Goal: Complete application form: Complete application form

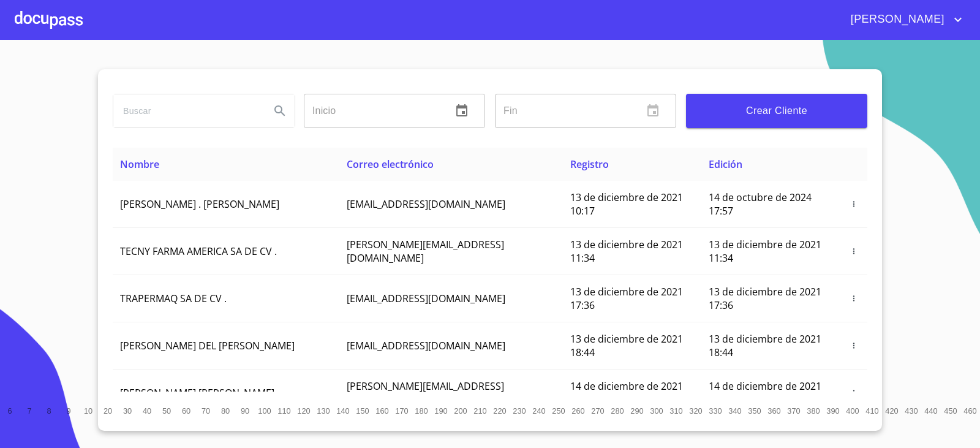
click at [197, 105] on input "search" at bounding box center [186, 110] width 147 height 33
type input "[PERSON_NAME]"
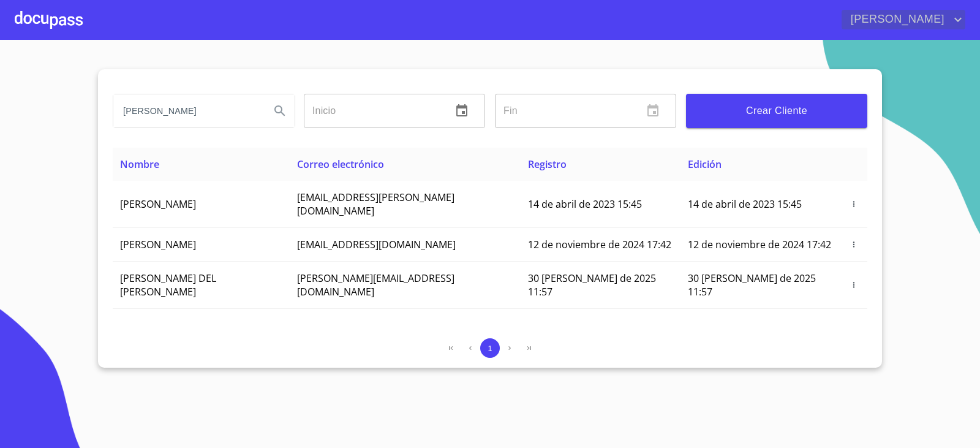
click at [953, 18] on icon "account of current user" at bounding box center [958, 19] width 15 height 15
click at [859, 22] on div at bounding box center [490, 224] width 980 height 448
click at [859, 22] on span "[PERSON_NAME]" at bounding box center [896, 20] width 109 height 20
click at [937, 28] on li "Salir" at bounding box center [946, 26] width 40 height 22
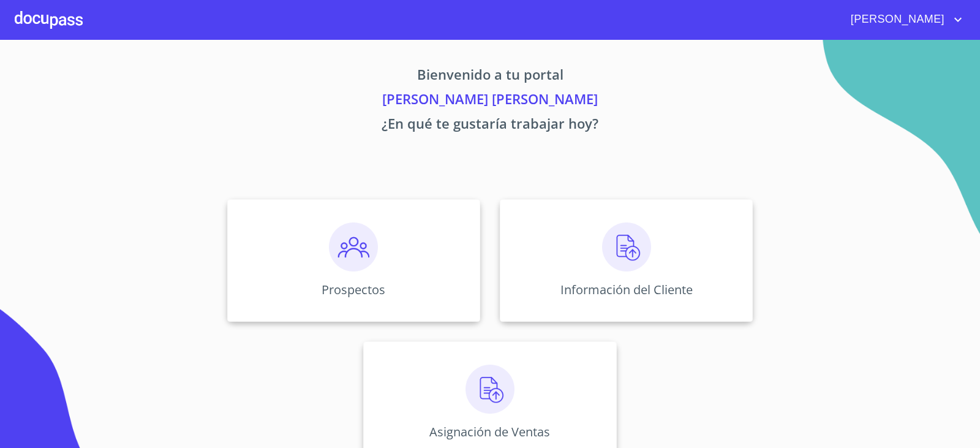
scroll to position [26, 0]
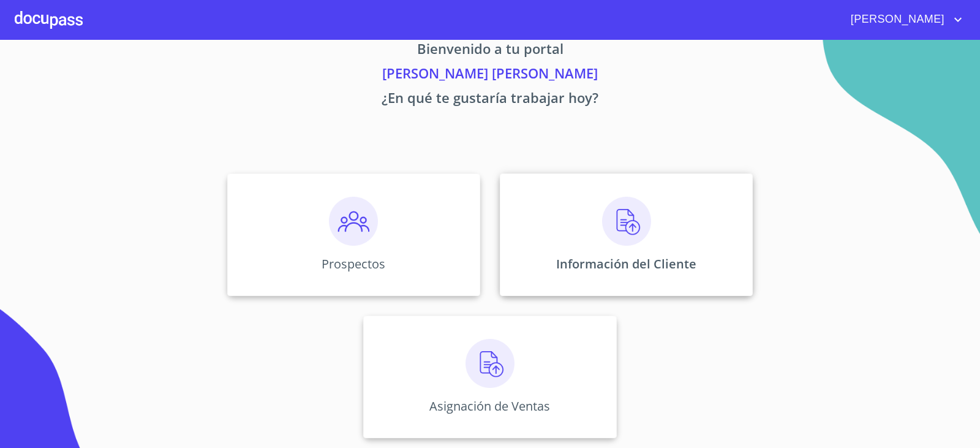
click at [626, 262] on p "Información del Cliente" at bounding box center [626, 263] width 140 height 17
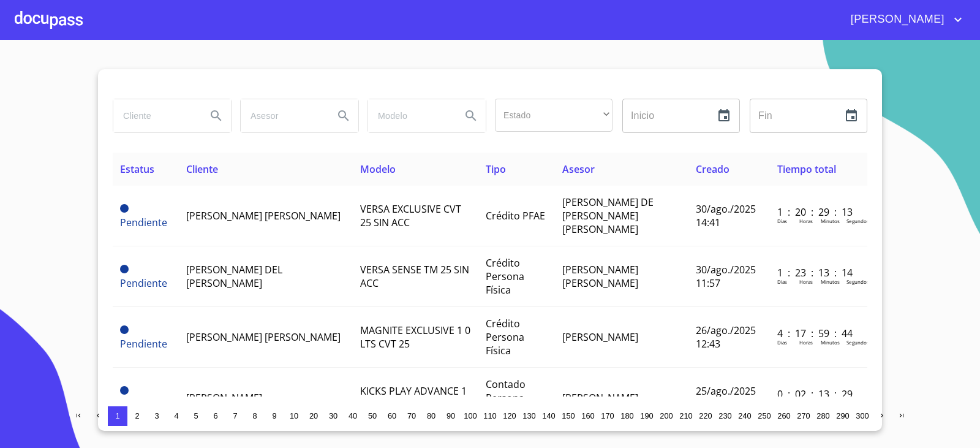
click at [129, 126] on input "search" at bounding box center [154, 115] width 83 height 33
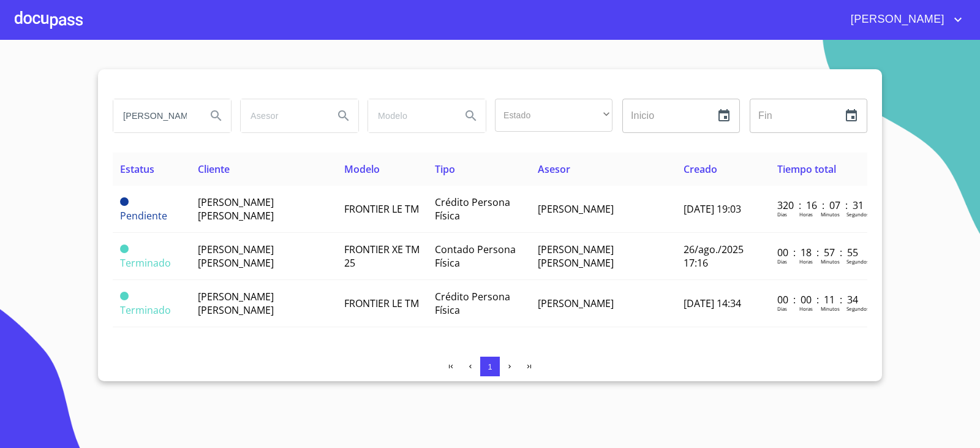
drag, startPoint x: 179, startPoint y: 113, endPoint x: 339, endPoint y: 120, distance: 160.7
click at [108, 116] on div "[PERSON_NAME] [PERSON_NAME]" at bounding box center [171, 116] width 127 height 44
type input "[PERSON_NAME]"
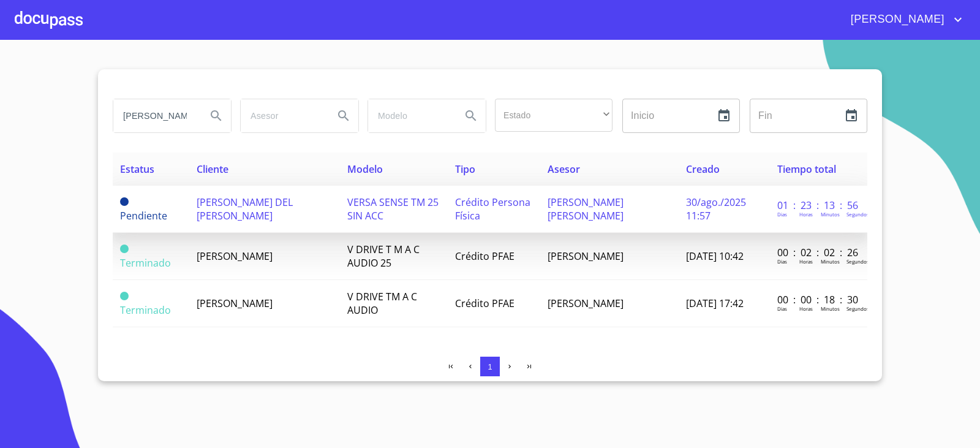
click at [247, 209] on span "[PERSON_NAME] DEL [PERSON_NAME]" at bounding box center [245, 208] width 96 height 27
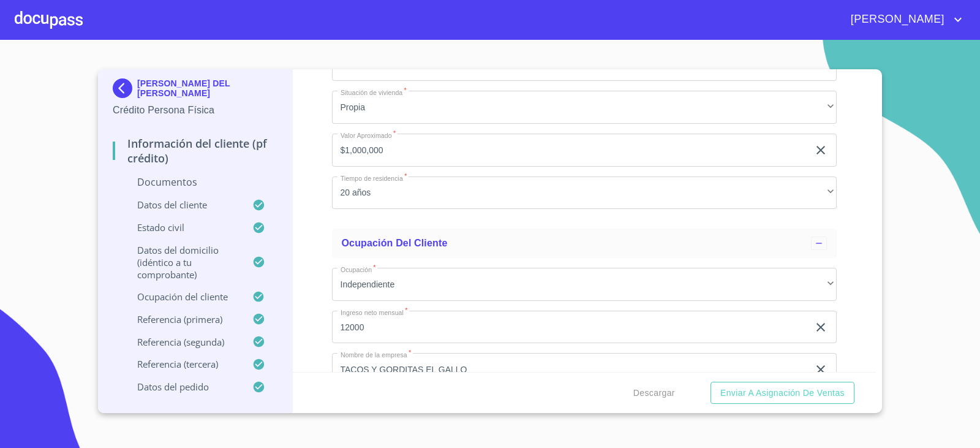
scroll to position [3308, 0]
drag, startPoint x: 411, startPoint y: 249, endPoint x: 337, endPoint y: 243, distance: 74.4
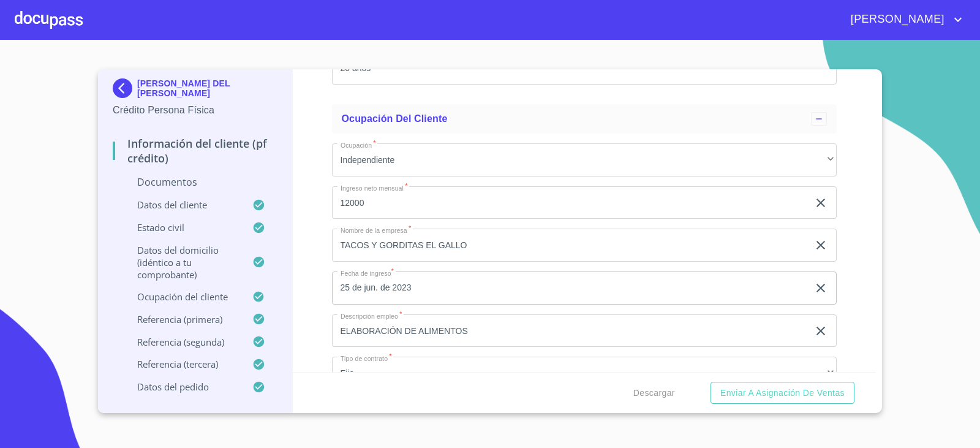
scroll to position [3430, 0]
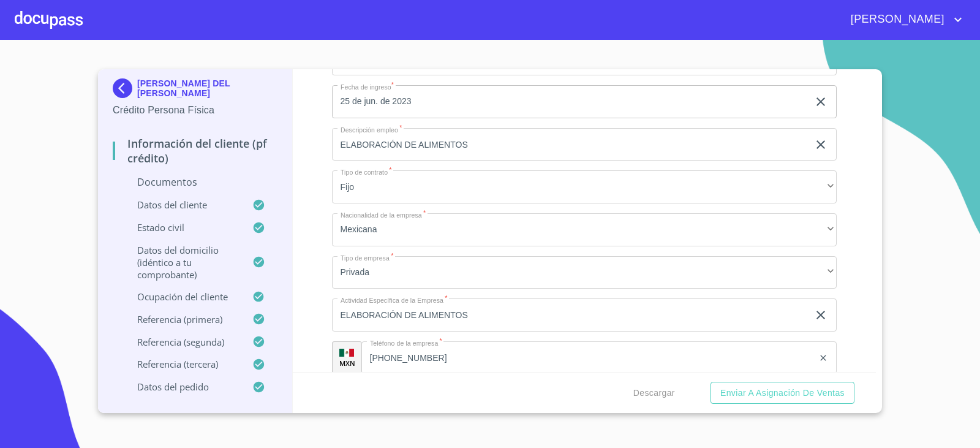
scroll to position [3675, 0]
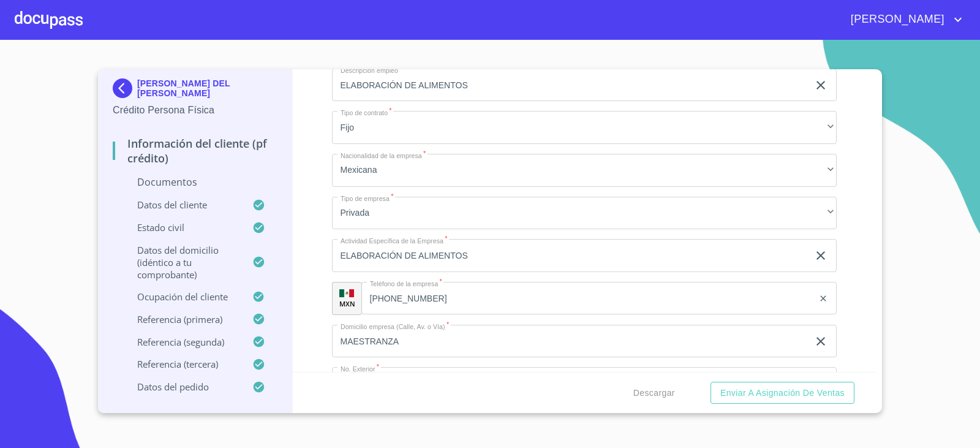
drag, startPoint x: 430, startPoint y: 187, endPoint x: 341, endPoint y: 187, distance: 89.4
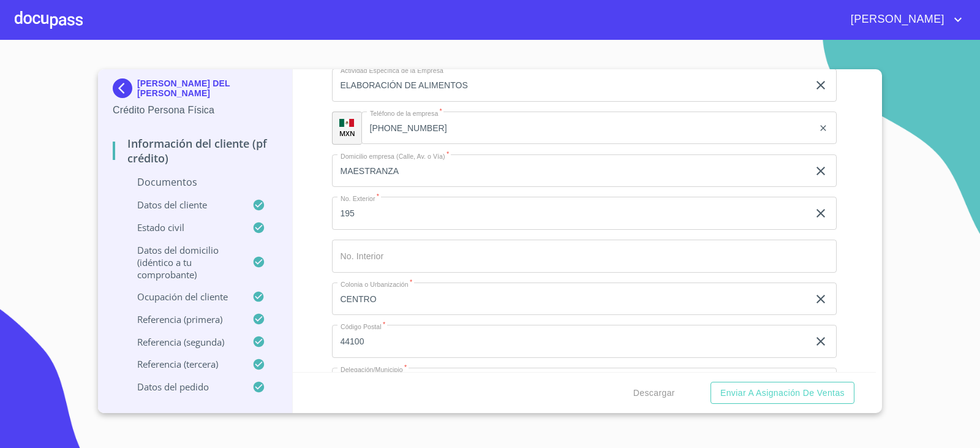
scroll to position [3859, 0]
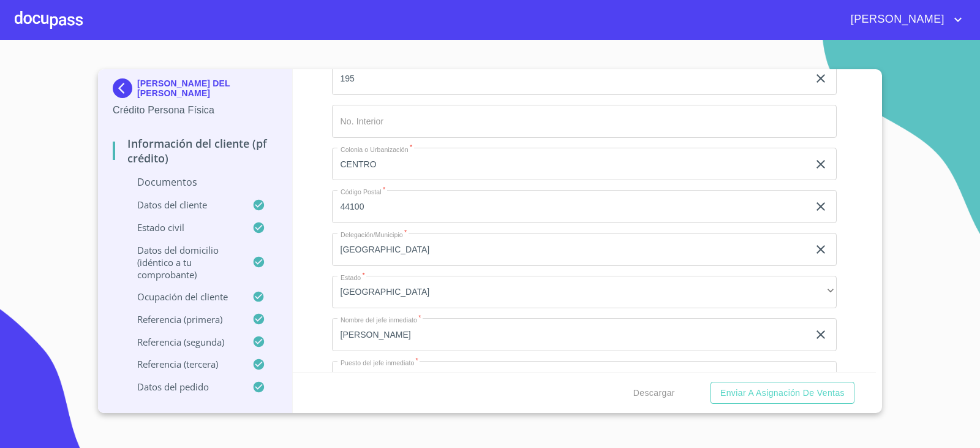
scroll to position [3981, 0]
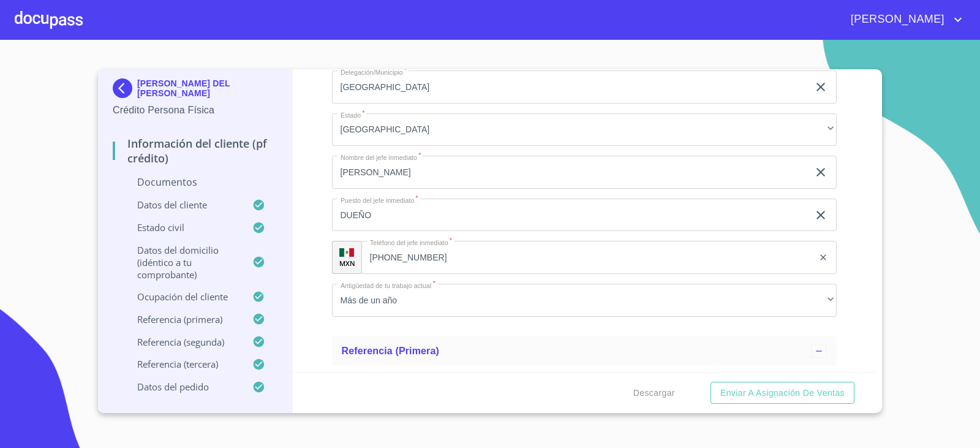
scroll to position [4226, 0]
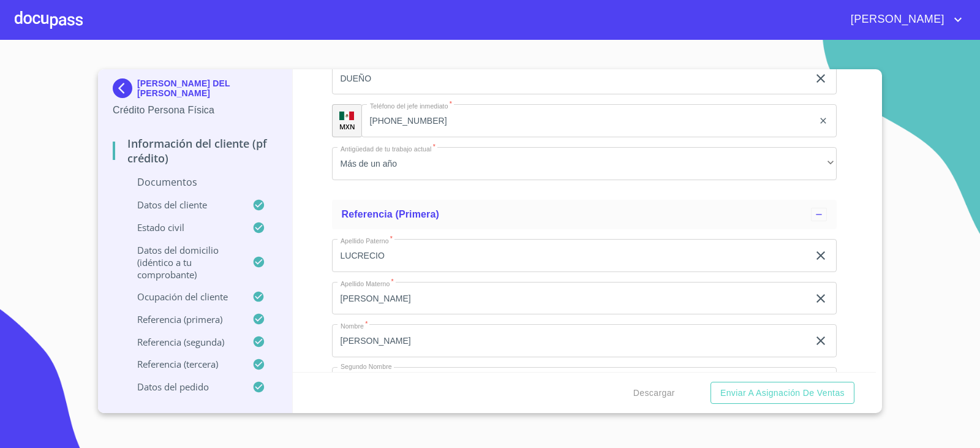
scroll to position [4349, 0]
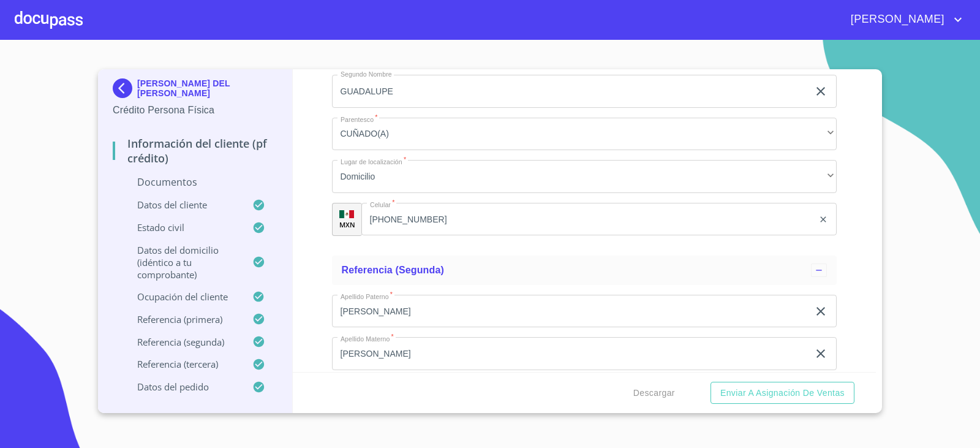
scroll to position [4533, 0]
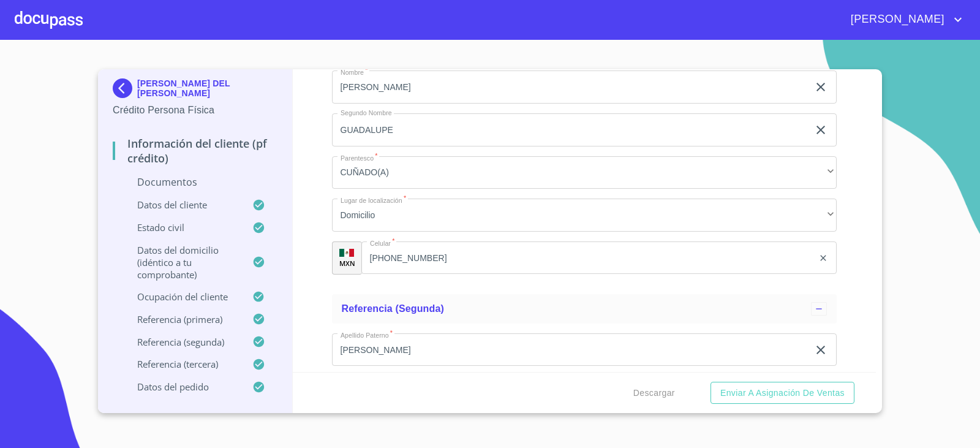
drag, startPoint x: 397, startPoint y: 277, endPoint x: 437, endPoint y: 275, distance: 40.5
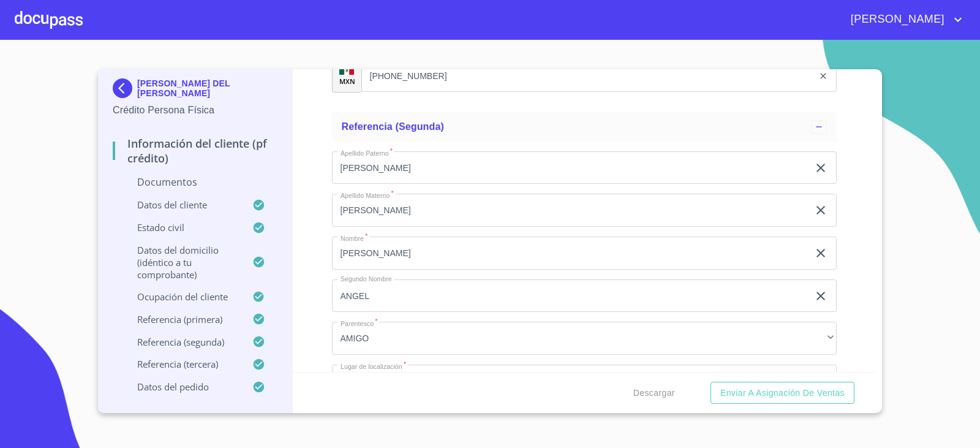
scroll to position [4716, 0]
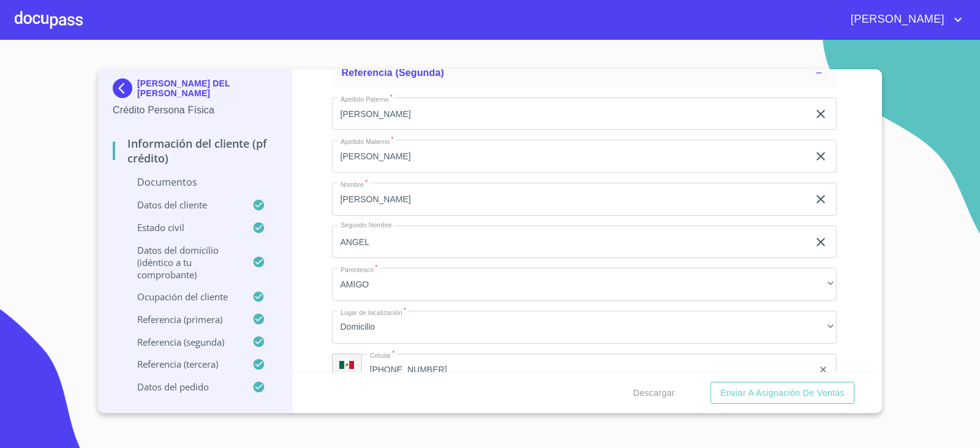
scroll to position [4839, 0]
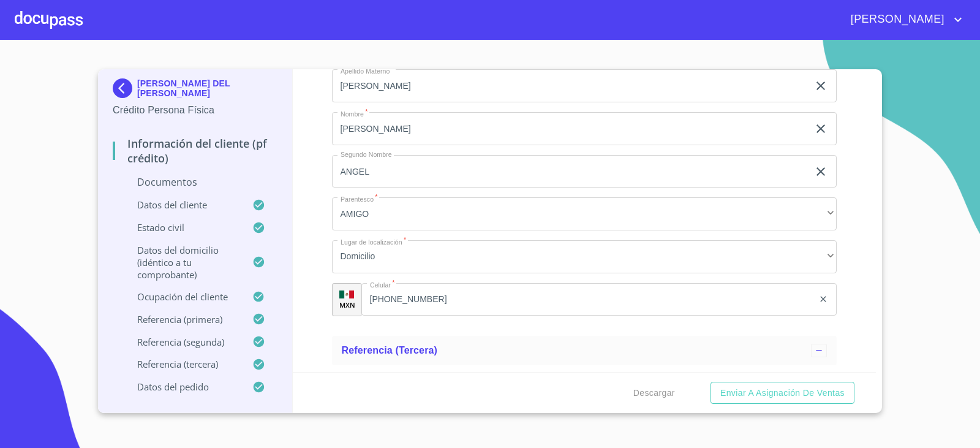
drag, startPoint x: 363, startPoint y: 145, endPoint x: 357, endPoint y: 134, distance: 11.8
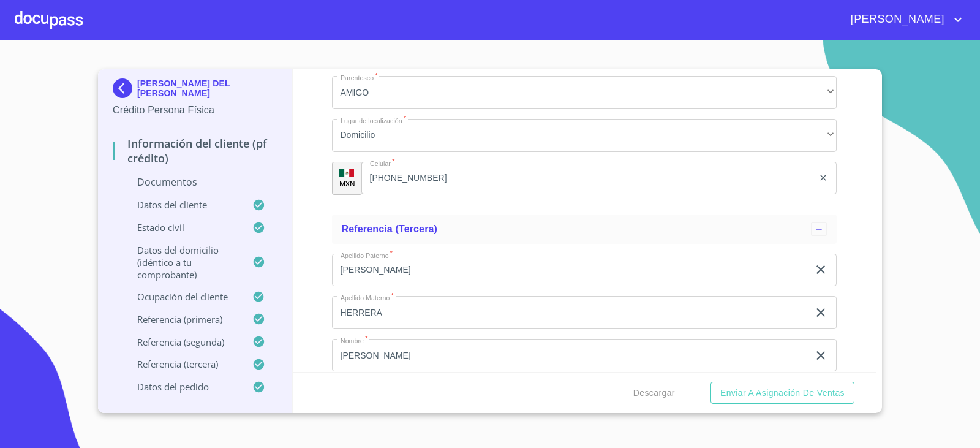
scroll to position [4961, 0]
drag, startPoint x: 423, startPoint y: 276, endPoint x: 390, endPoint y: 280, distance: 32.7
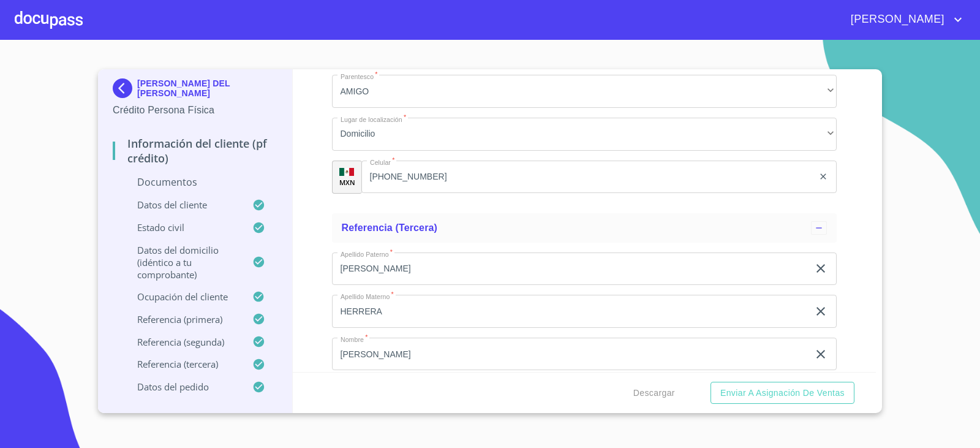
drag, startPoint x: 450, startPoint y: 277, endPoint x: 393, endPoint y: 280, distance: 57.0
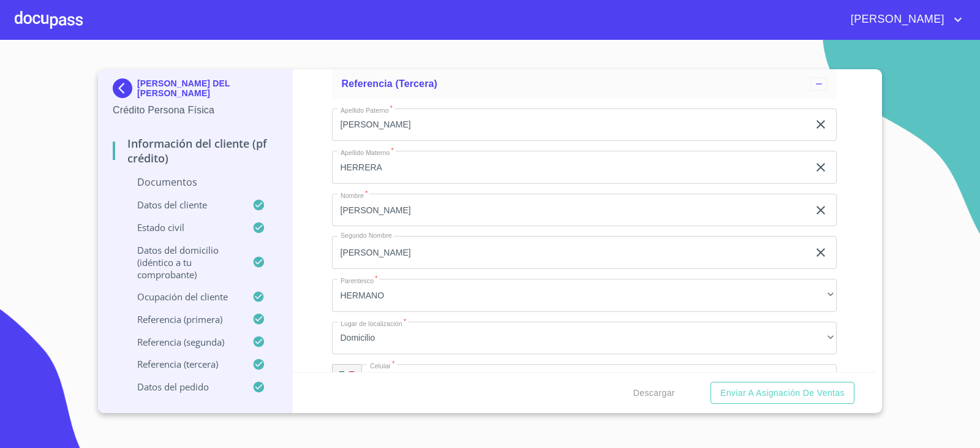
scroll to position [5877, 0]
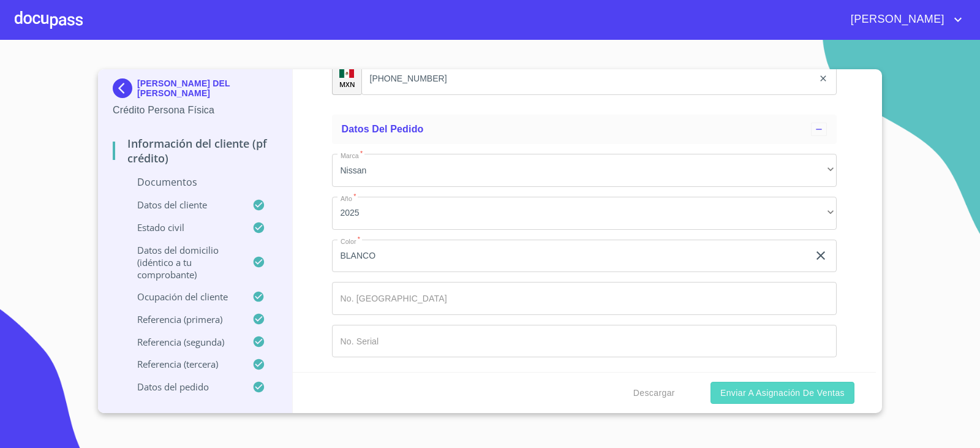
click at [814, 383] on button "Enviar a Asignación de Ventas" at bounding box center [783, 393] width 144 height 23
click at [116, 82] on img at bounding box center [125, 88] width 25 height 20
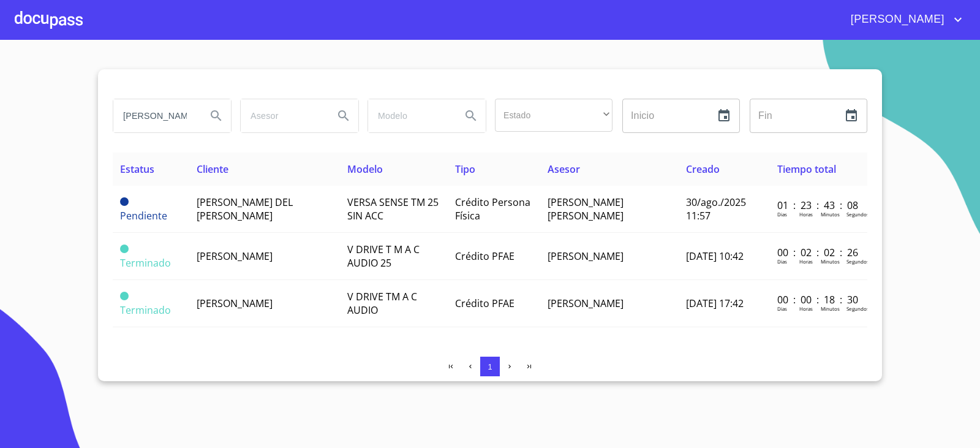
click at [41, 23] on div at bounding box center [49, 19] width 68 height 39
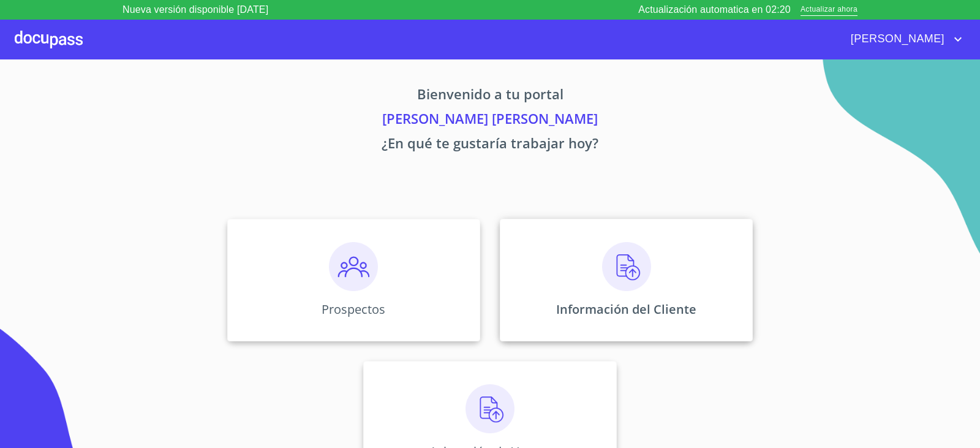
click at [628, 271] on img at bounding box center [626, 266] width 49 height 49
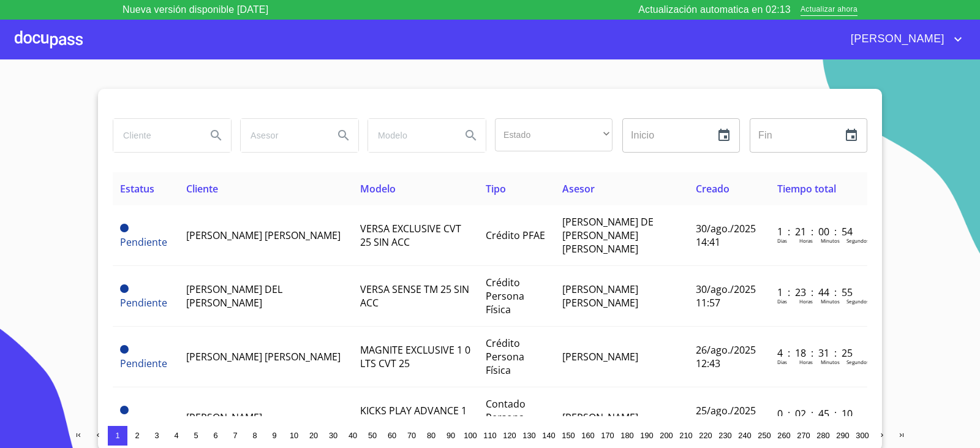
click at [161, 142] on input "search" at bounding box center [154, 135] width 83 height 33
type input "[PERSON_NAME]"
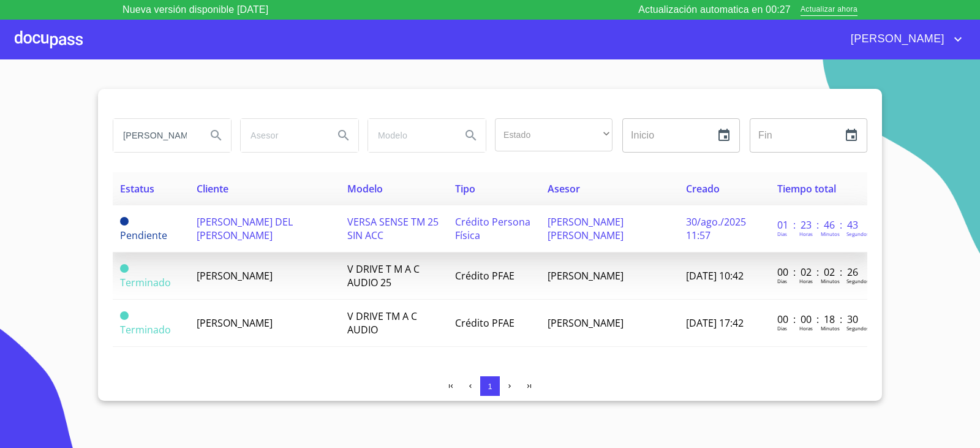
click at [288, 229] on td "[PERSON_NAME] DEL [PERSON_NAME]" at bounding box center [264, 228] width 151 height 47
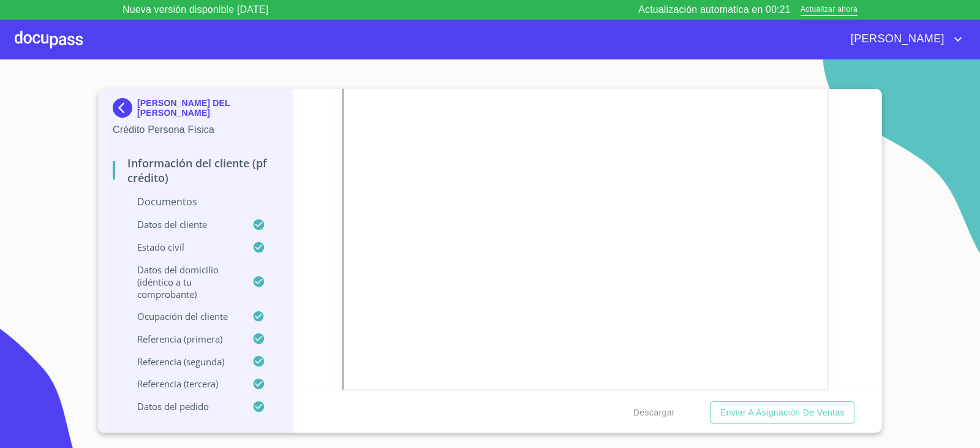
click at [181, 337] on p "Referencia (primera)" at bounding box center [183, 339] width 140 height 12
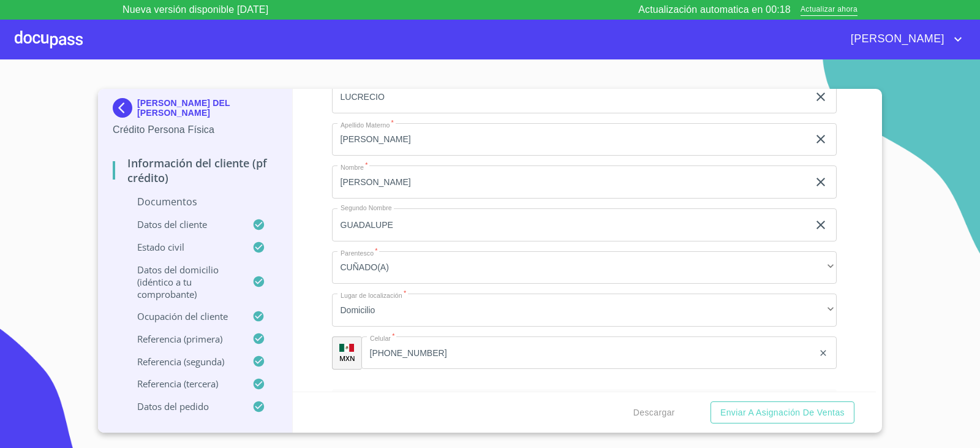
scroll to position [235, 0]
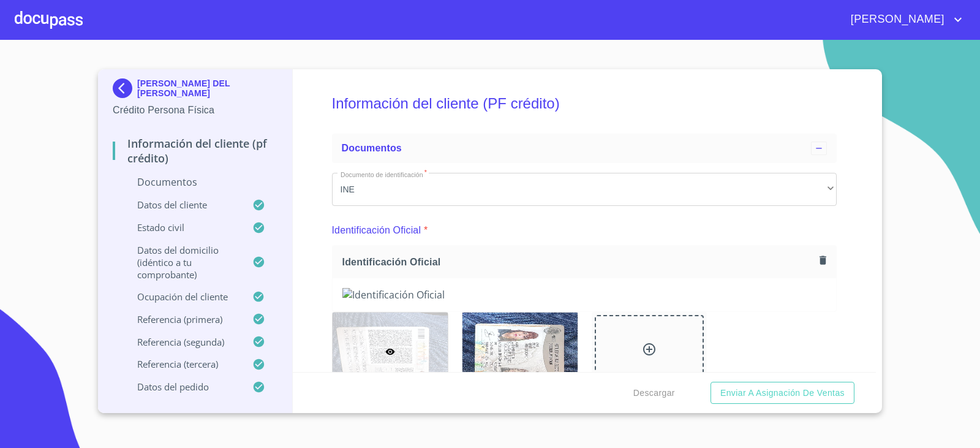
click at [193, 315] on p "Referencia (primera)" at bounding box center [183, 319] width 140 height 12
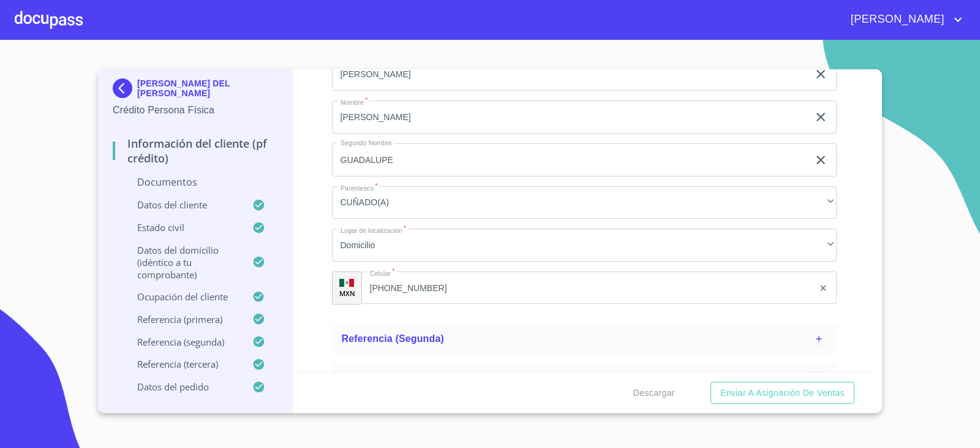
scroll to position [418, 0]
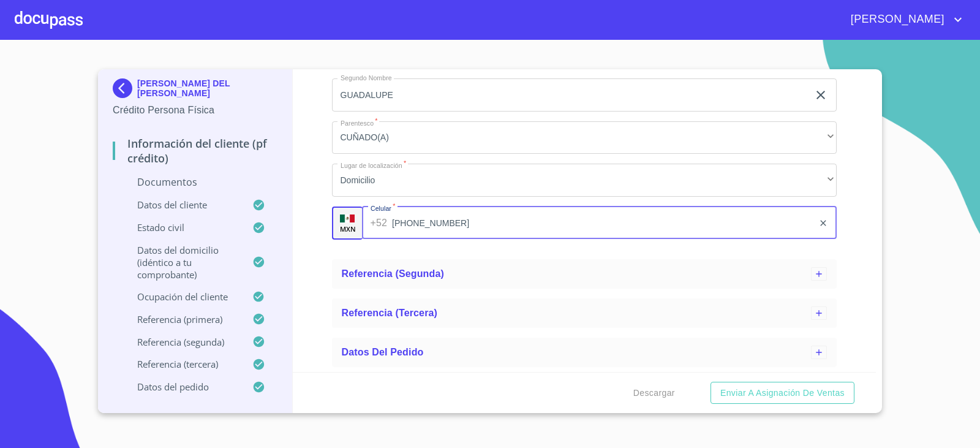
drag, startPoint x: 424, startPoint y: 229, endPoint x: 390, endPoint y: 222, distance: 34.5
click at [388, 222] on div "+52 (33)39162985 ​" at bounding box center [599, 222] width 475 height 33
drag, startPoint x: 445, startPoint y: 227, endPoint x: 398, endPoint y: 222, distance: 47.5
click at [394, 222] on input "[PHONE_NUMBER]" at bounding box center [602, 222] width 421 height 33
click at [421, 282] on div "Referencia (segunda)" at bounding box center [584, 273] width 505 height 29
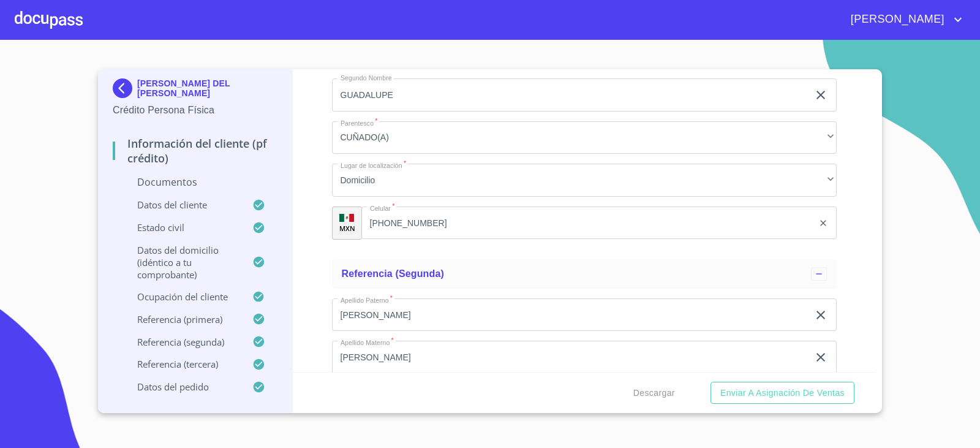
scroll to position [663, 0]
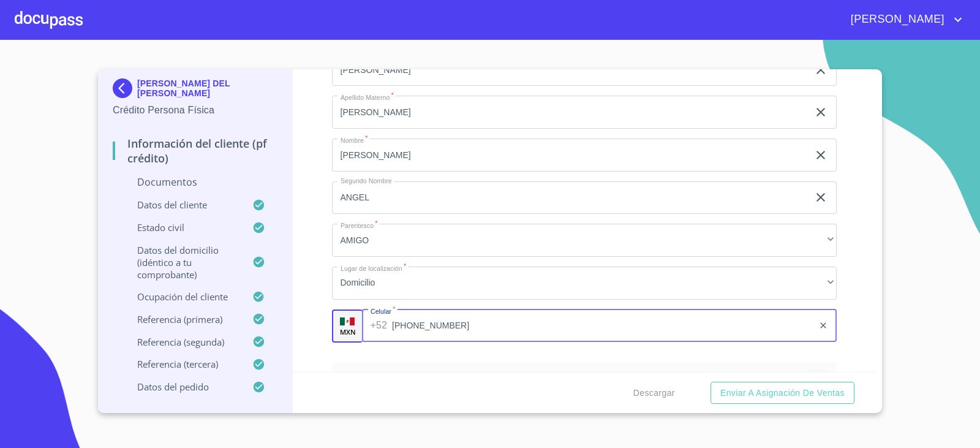
click at [398, 322] on input "[PHONE_NUMBER]" at bounding box center [602, 325] width 421 height 33
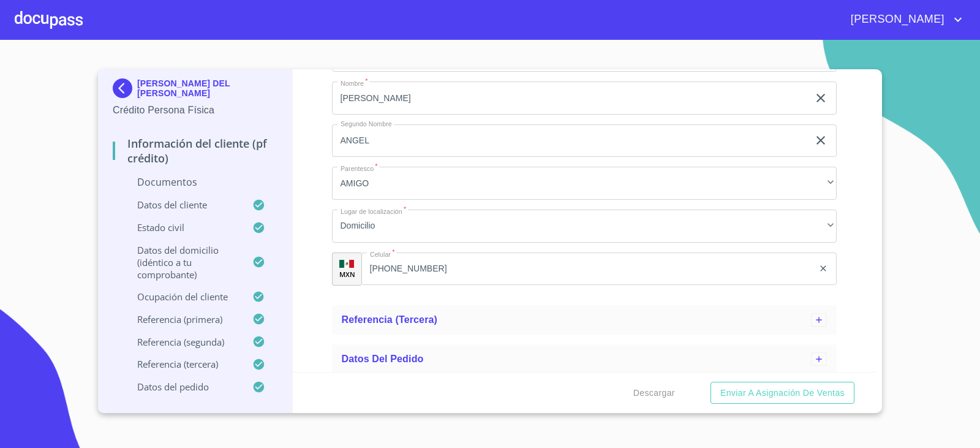
scroll to position [727, 0]
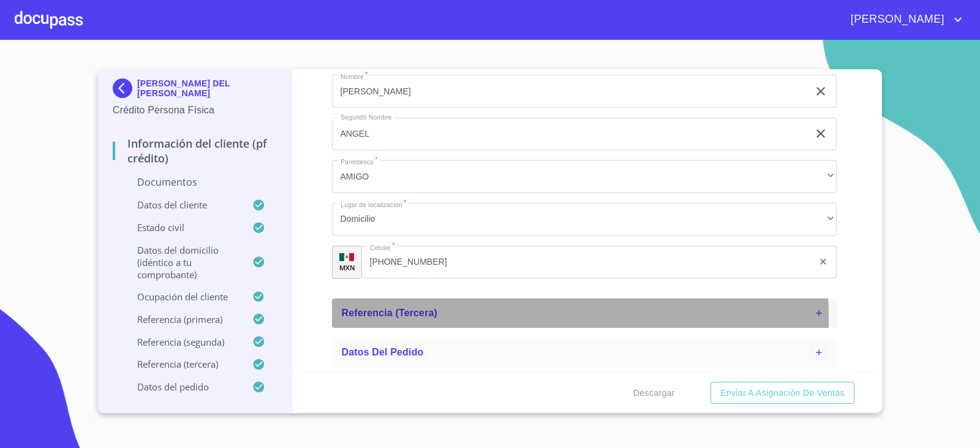
click at [426, 319] on div "Referencia (tercera)" at bounding box center [577, 313] width 470 height 15
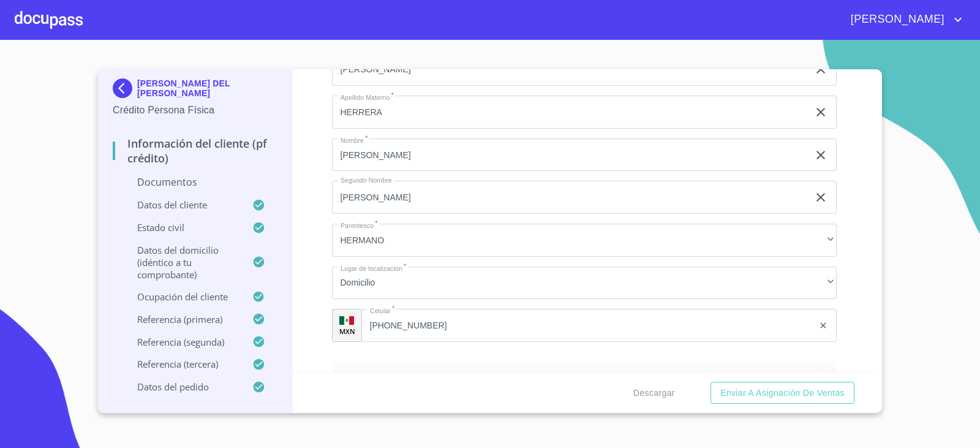
scroll to position [1035, 0]
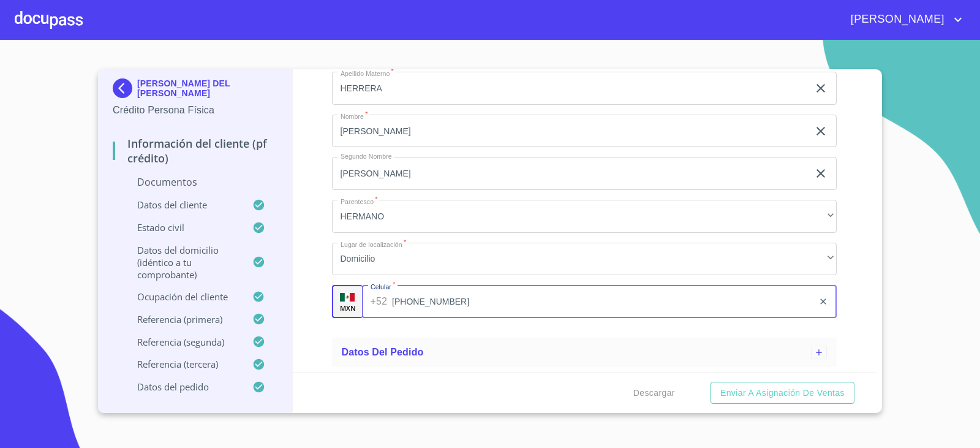
click at [397, 298] on input "[PHONE_NUMBER]" at bounding box center [602, 301] width 421 height 33
click at [396, 298] on input "[PHONE_NUMBER]" at bounding box center [602, 301] width 421 height 33
click at [686, 395] on div "Descargar Enviar a Asignación de Ventas" at bounding box center [585, 393] width 584 height 42
drag, startPoint x: 649, startPoint y: 405, endPoint x: 698, endPoint y: 383, distance: 54.3
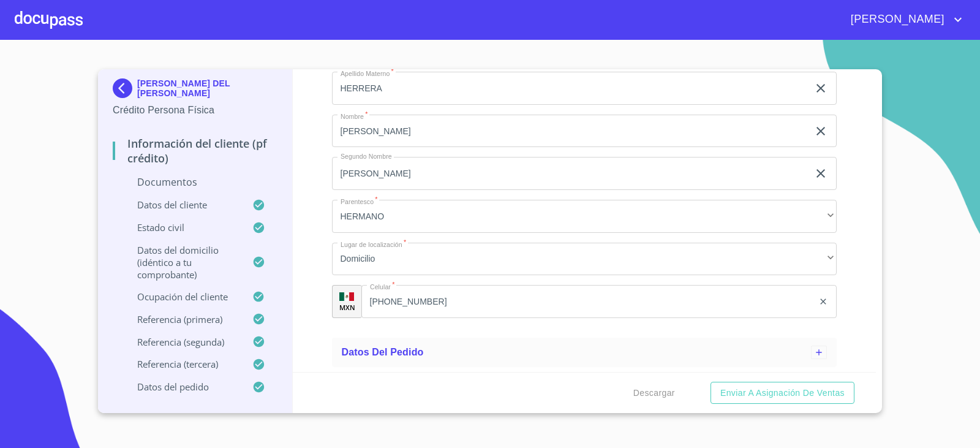
click at [660, 402] on div "Descargar Enviar a Asignación de Ventas" at bounding box center [585, 393] width 584 height 42
click at [682, 366] on div "Datos del pedido" at bounding box center [584, 352] width 505 height 29
click at [639, 365] on div "Datos del pedido" at bounding box center [584, 352] width 505 height 29
